Goal: Task Accomplishment & Management: Manage account settings

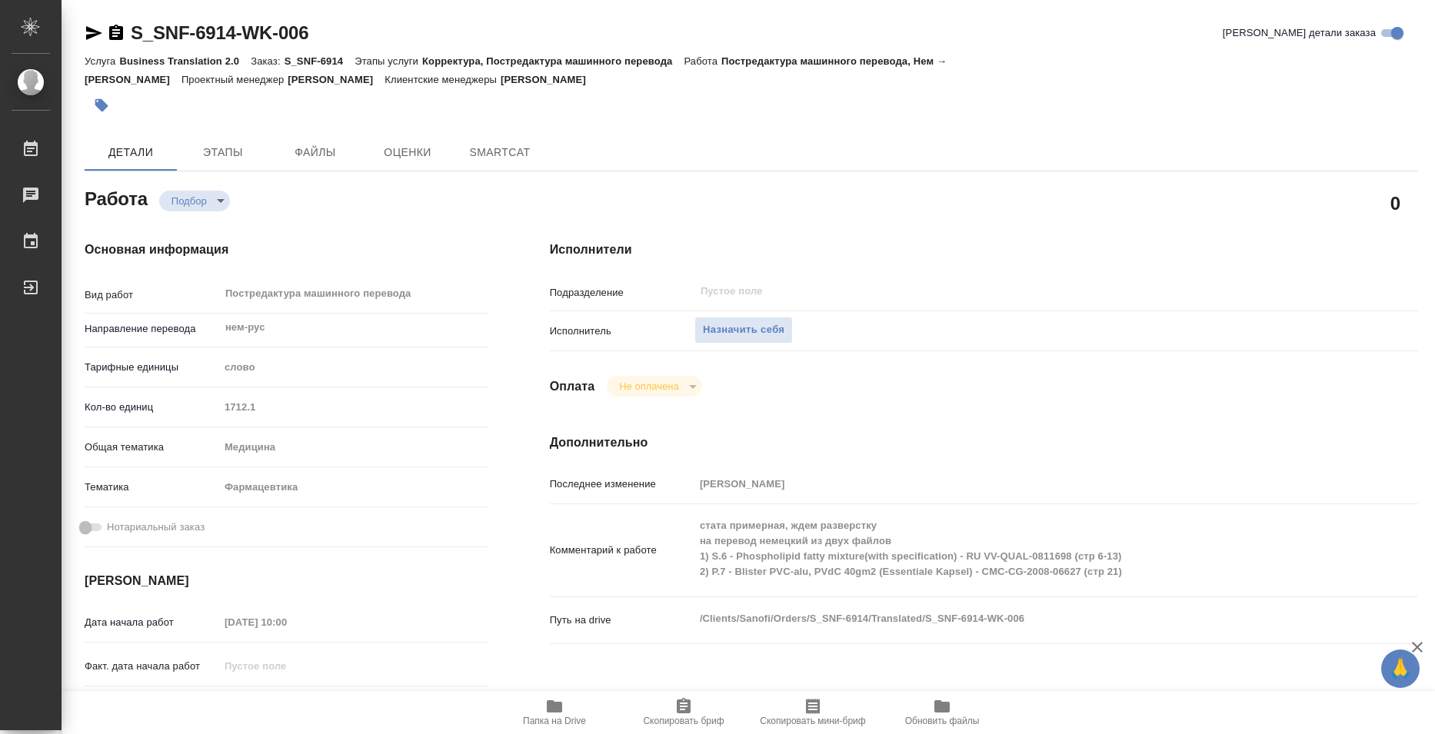
type textarea "x"
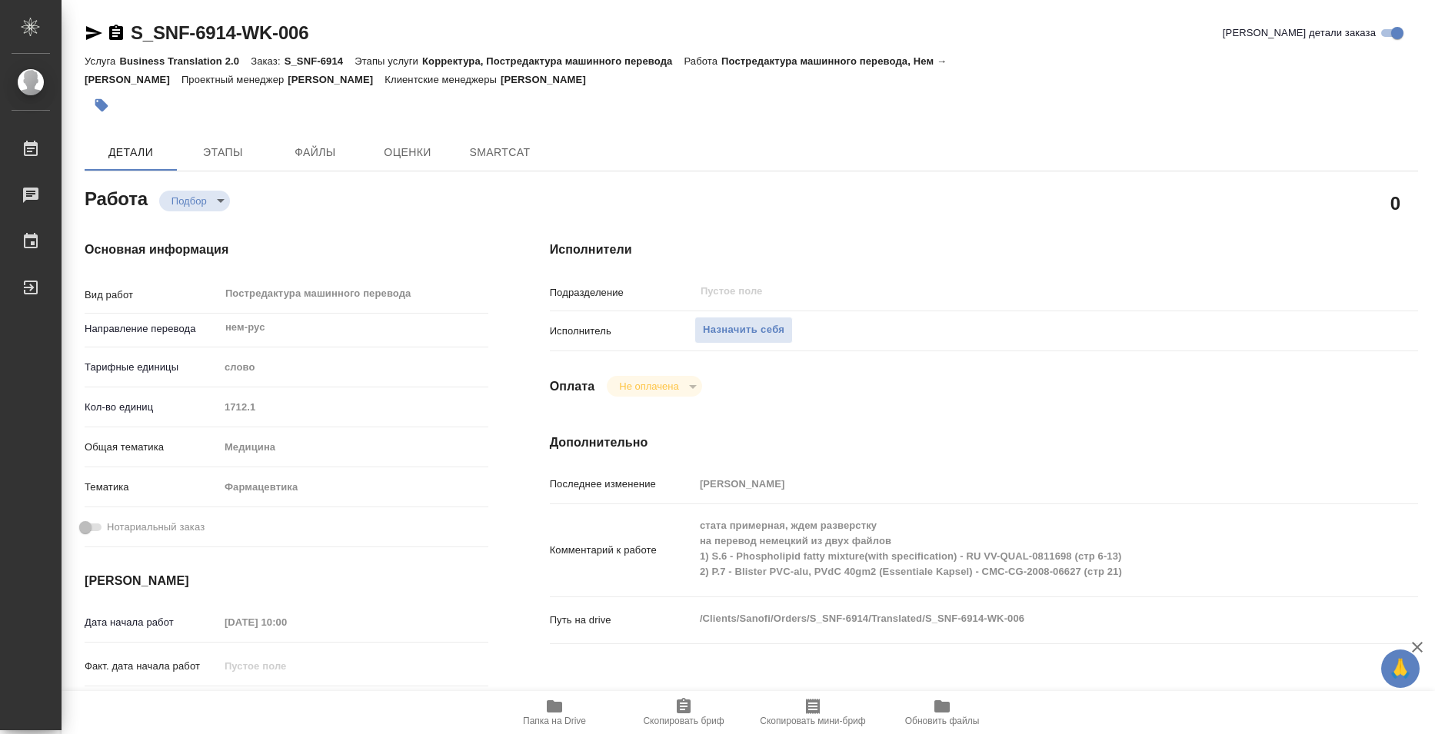
type textarea "x"
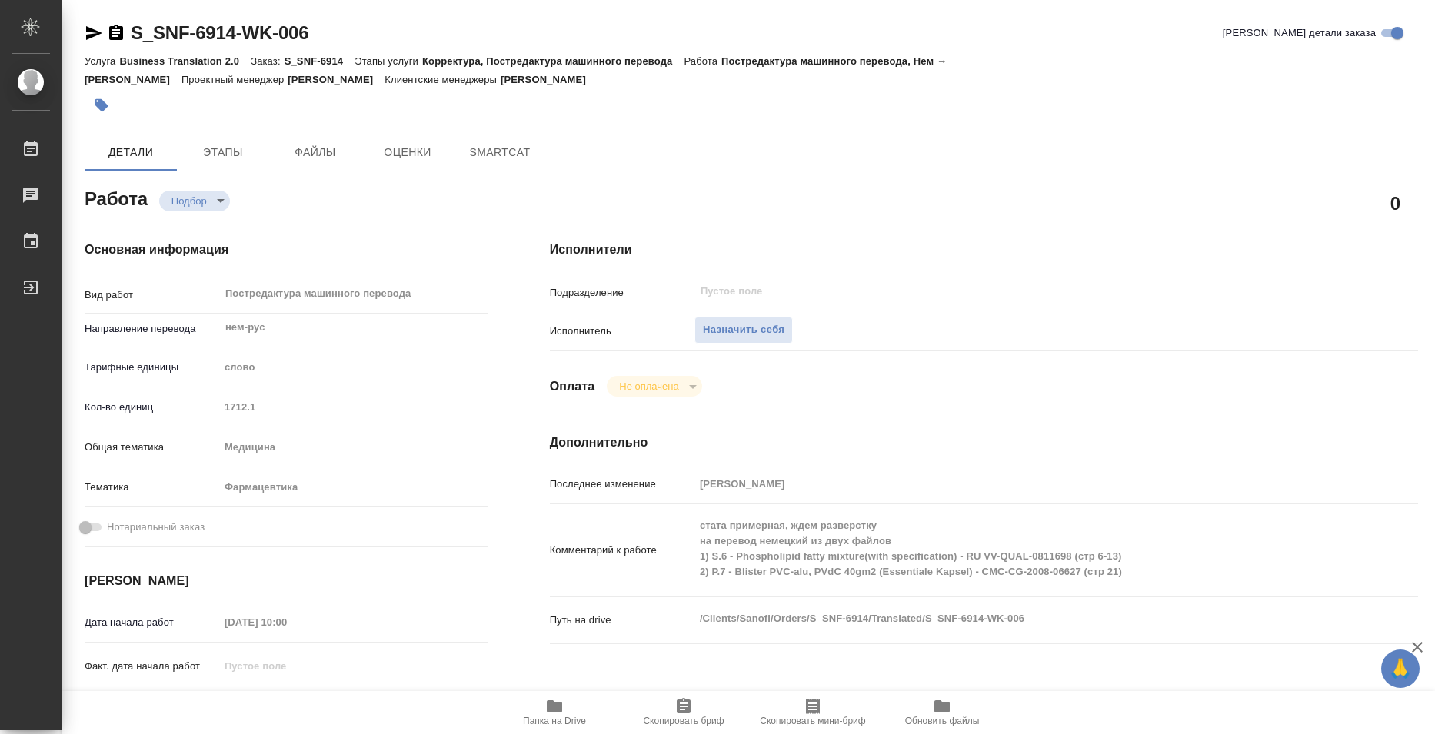
type textarea "x"
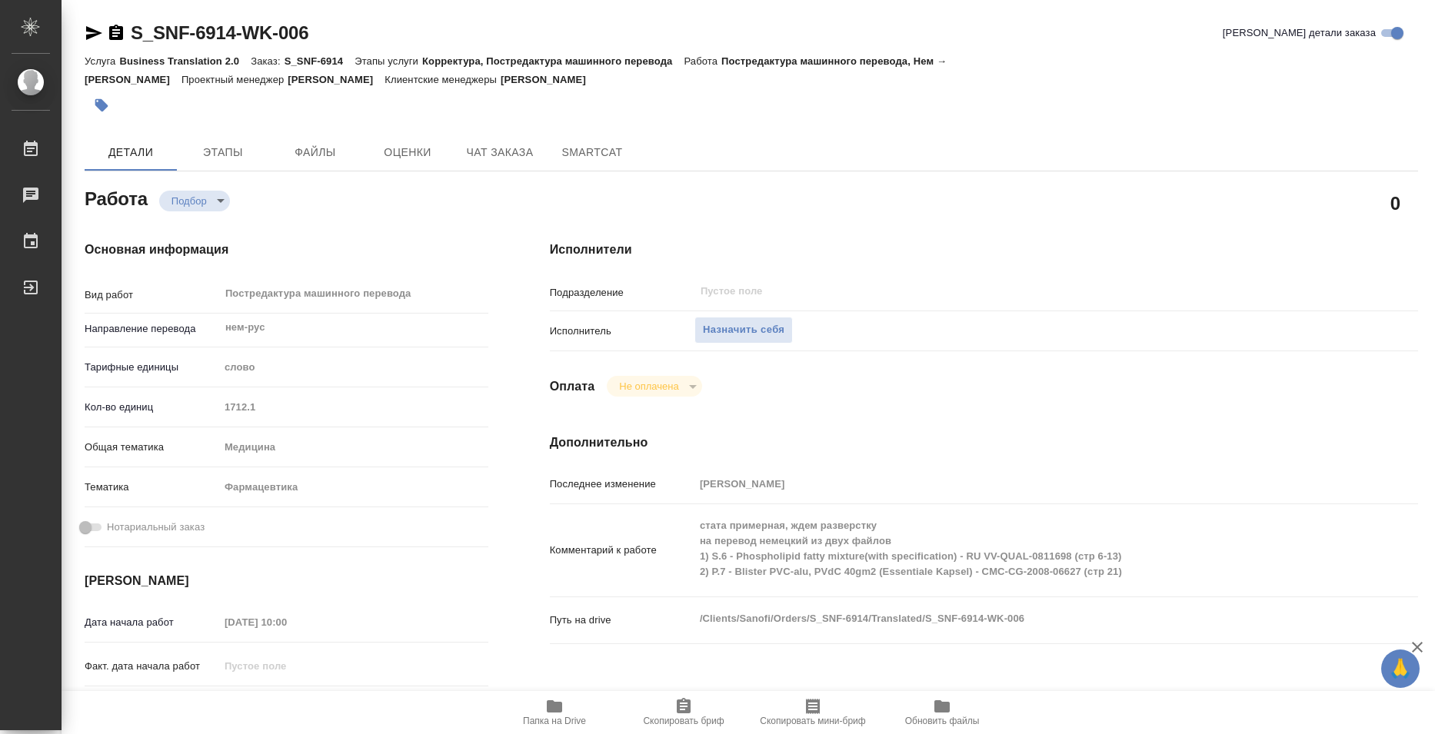
type textarea "x"
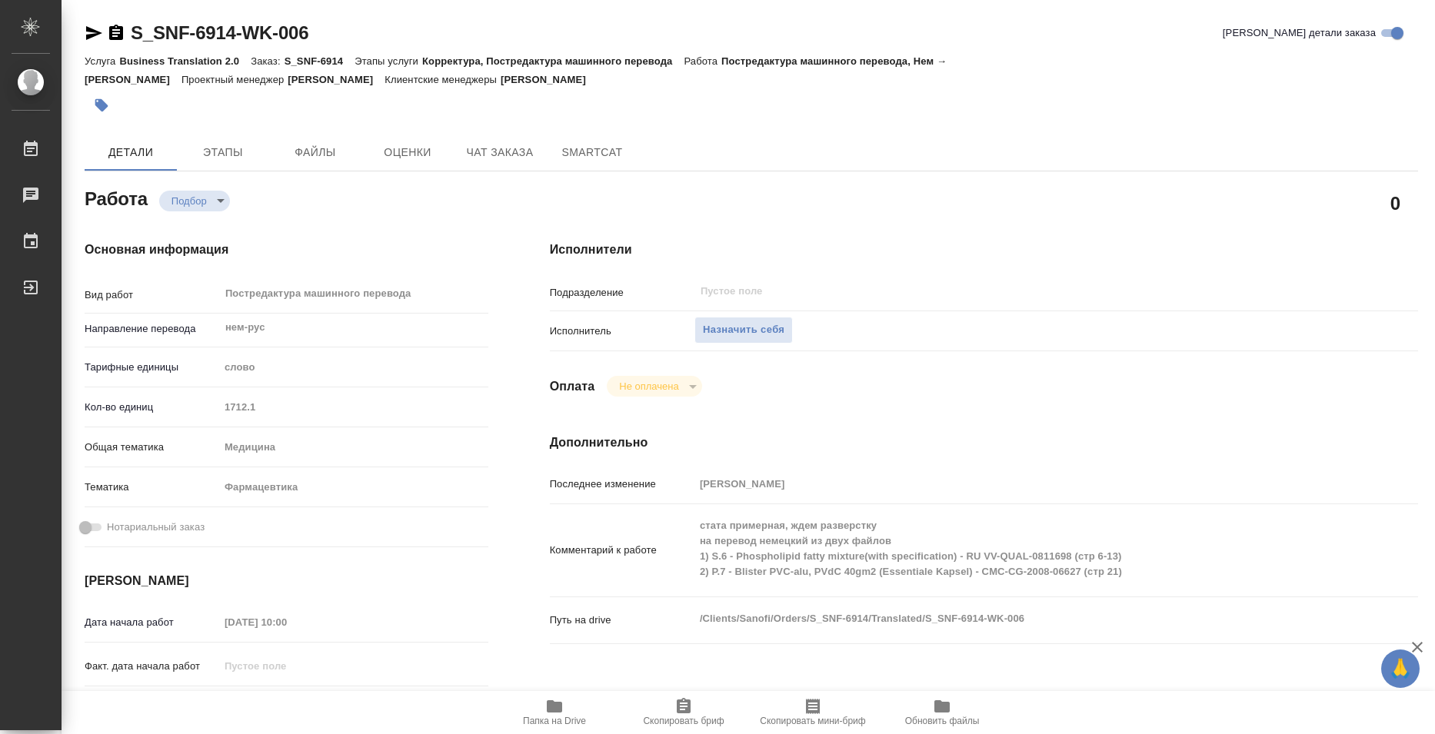
type textarea "x"
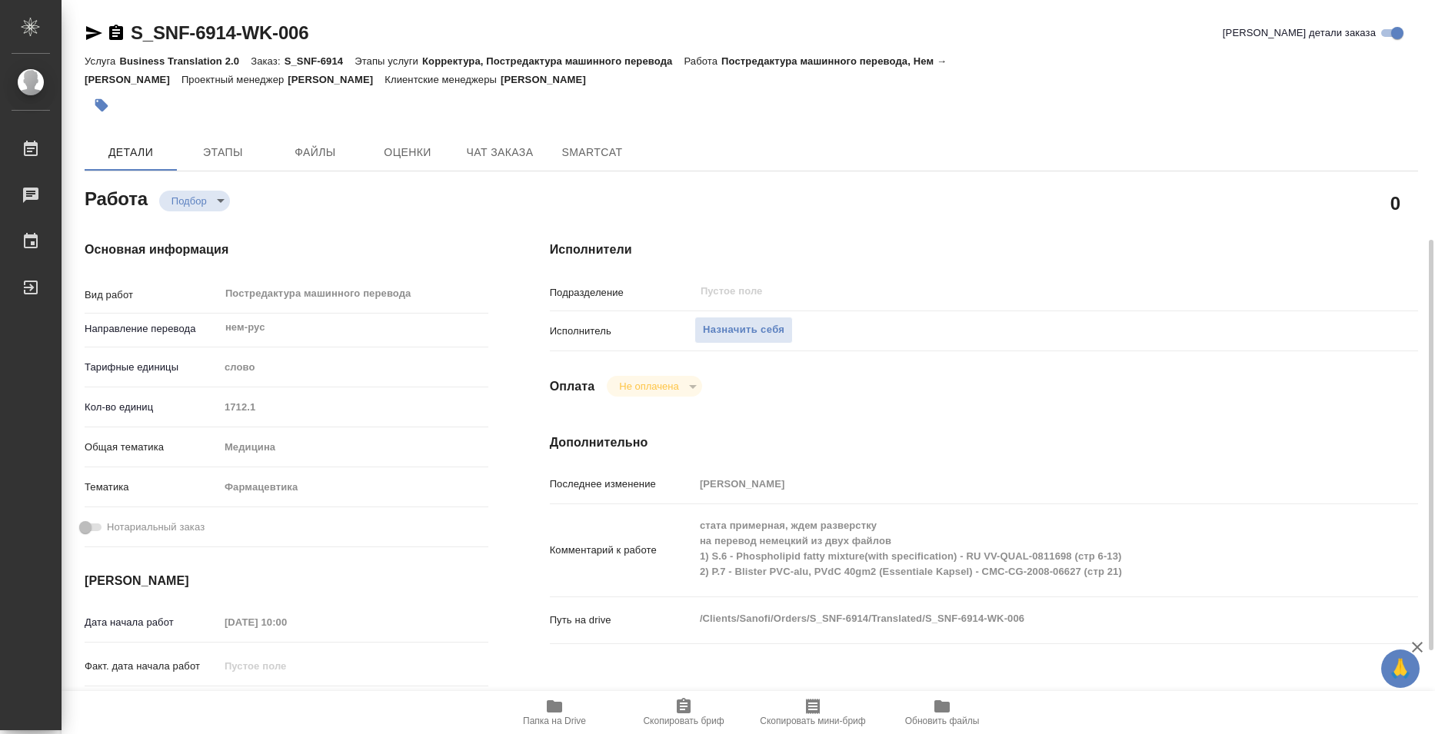
scroll to position [154, 0]
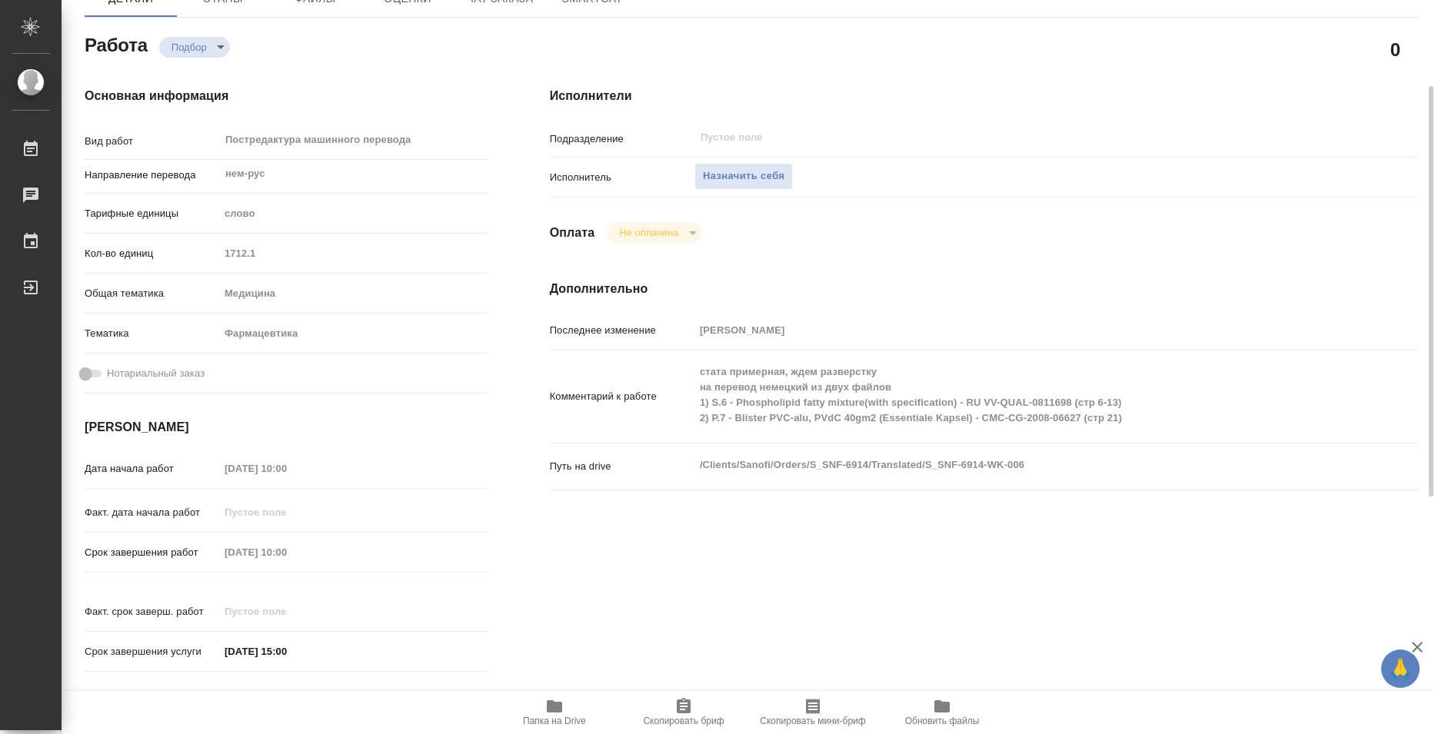
click at [561, 715] on icon "button" at bounding box center [554, 707] width 18 height 18
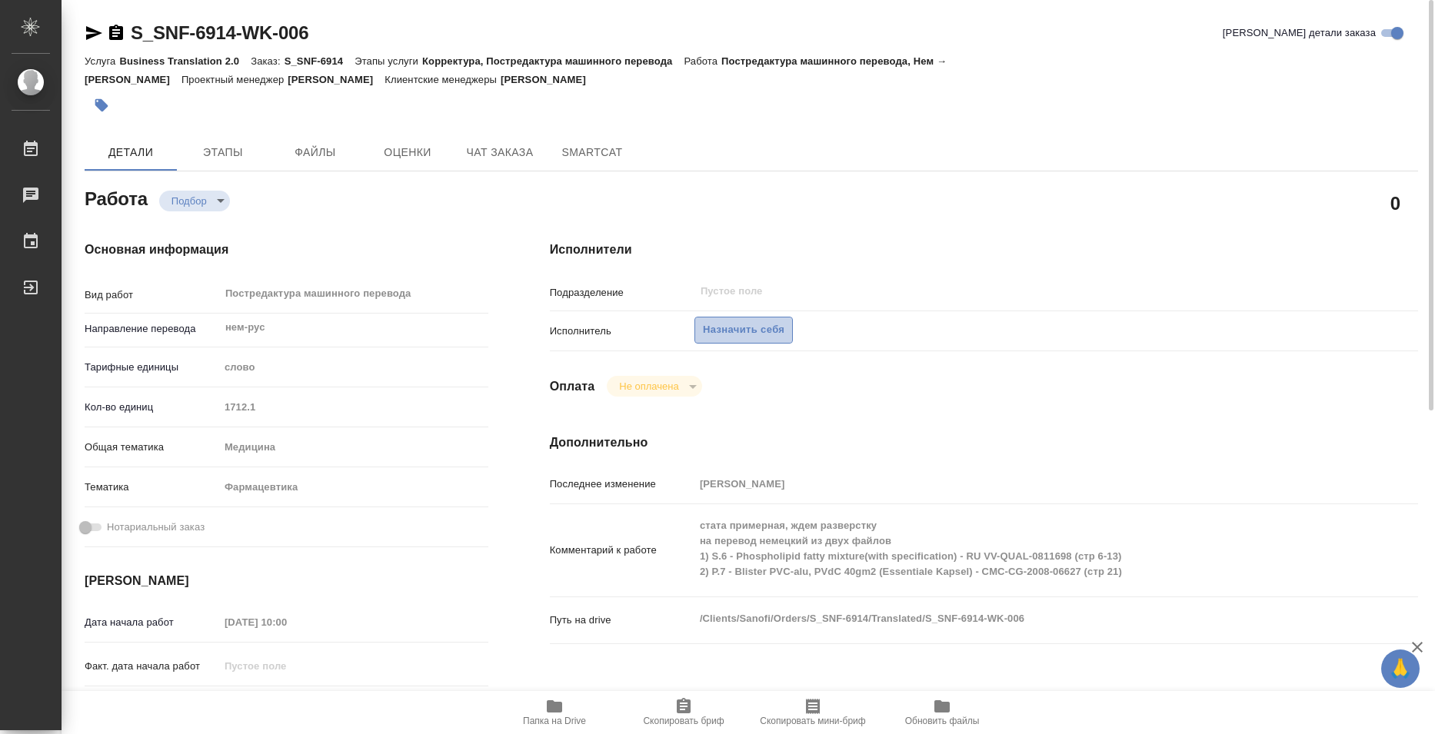
click at [751, 331] on span "Назначить себя" at bounding box center [744, 330] width 82 height 18
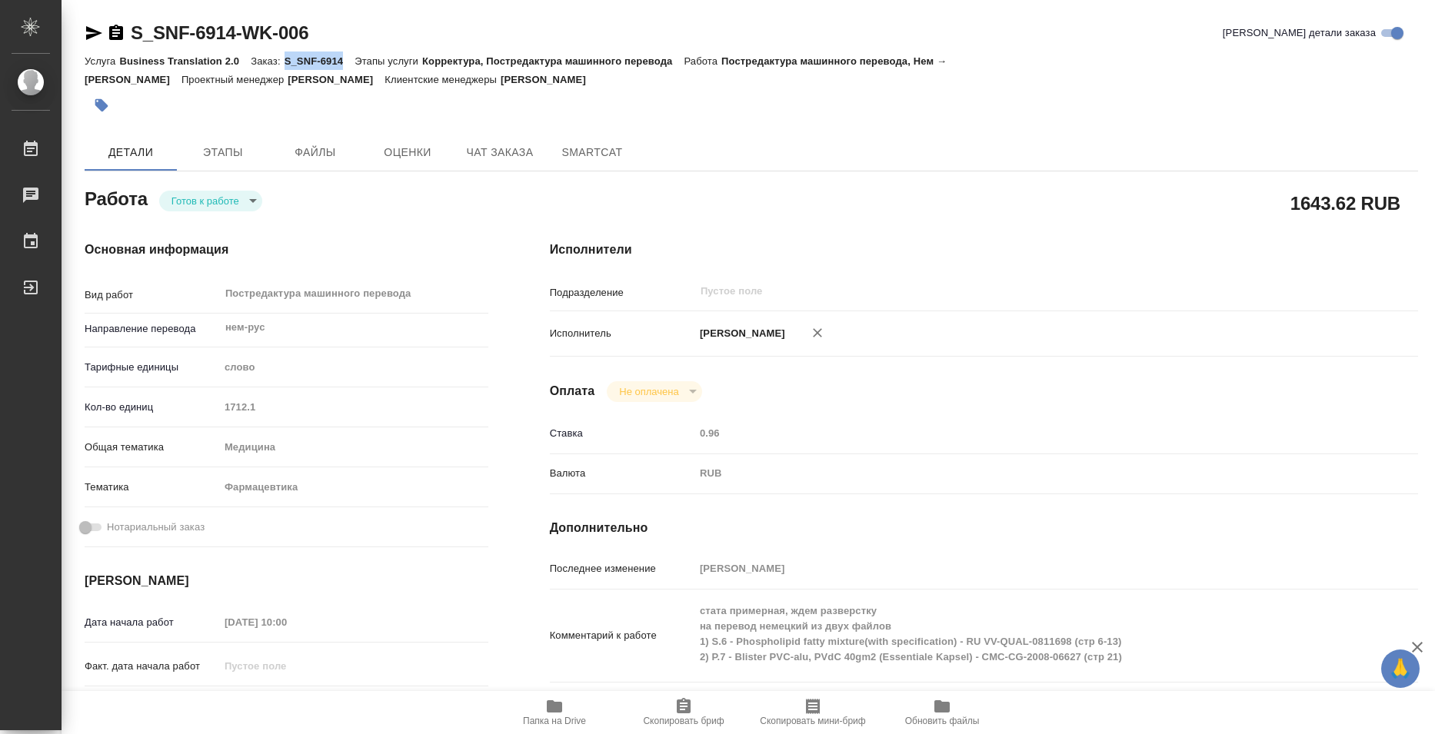
copy p "S_SNF-6914"
drag, startPoint x: 286, startPoint y: 62, endPoint x: 341, endPoint y: 65, distance: 55.5
click at [341, 65] on p "S_SNF-6914" at bounding box center [320, 61] width 71 height 12
